Goal: Participate in discussion: Engage in conversation with other users on a specific topic

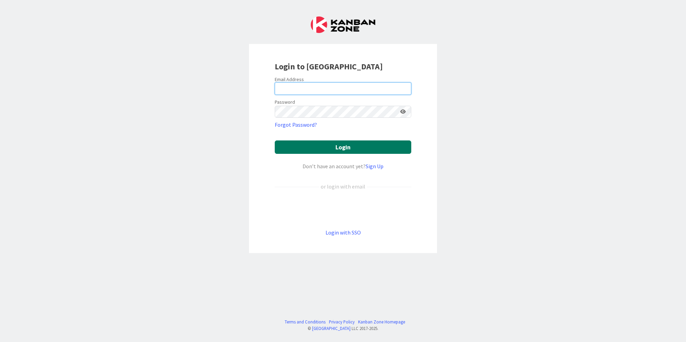
type input "[PERSON_NAME][EMAIL_ADDRESS][DOMAIN_NAME]"
click at [347, 149] on button "Login" at bounding box center [343, 146] width 137 height 13
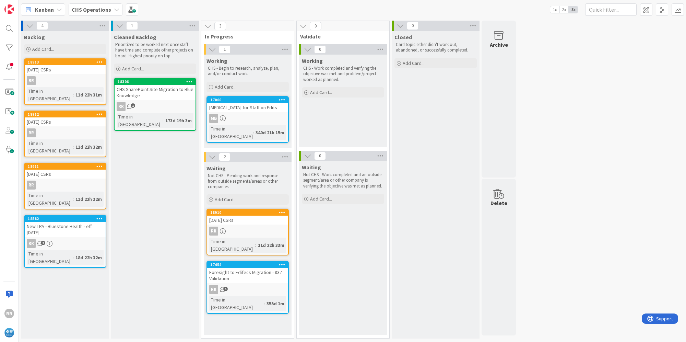
click at [80, 7] on b "CHS Operations" at bounding box center [91, 9] width 39 height 7
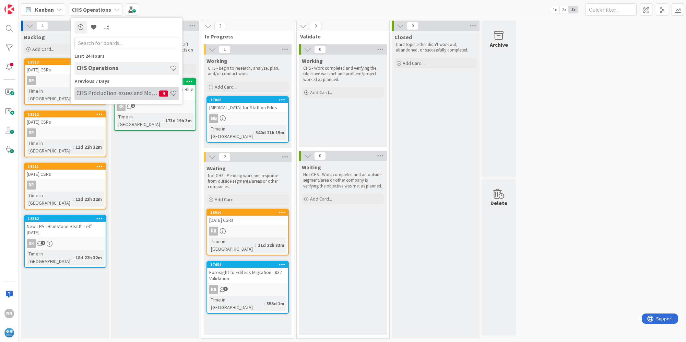
click at [96, 89] on div "CHS Production Issues and Monitoring 4" at bounding box center [126, 93] width 105 height 13
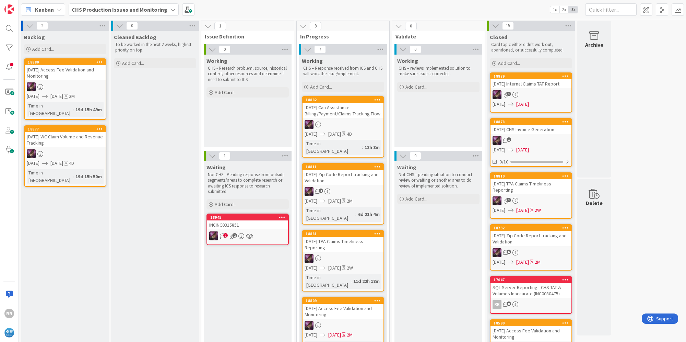
click at [343, 120] on div at bounding box center [343, 124] width 81 height 9
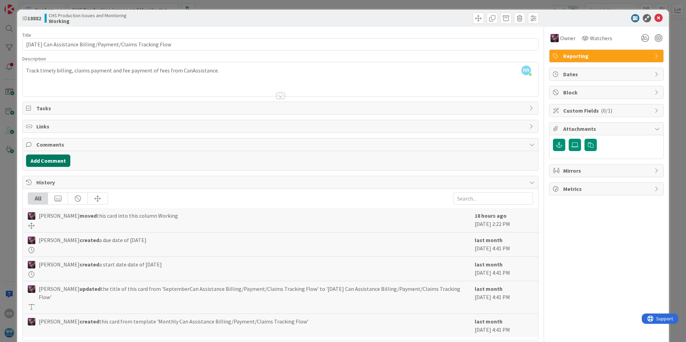
click at [55, 159] on button "Add Comment" at bounding box center [48, 160] width 44 height 12
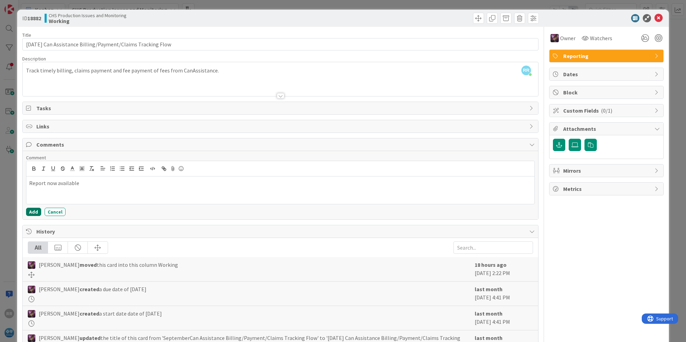
click at [31, 210] on button "Add" at bounding box center [33, 212] width 15 height 8
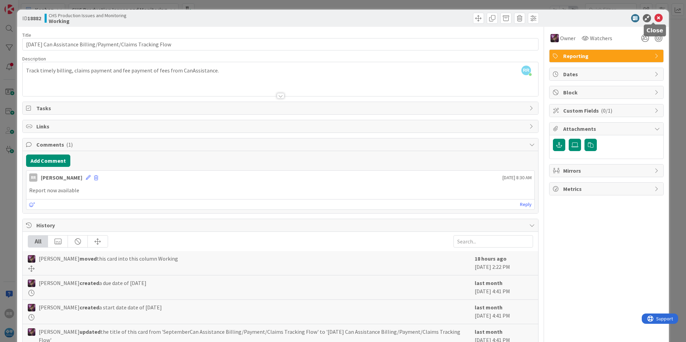
click at [654, 17] on icon at bounding box center [658, 18] width 8 height 8
